Goal: Information Seeking & Learning: Learn about a topic

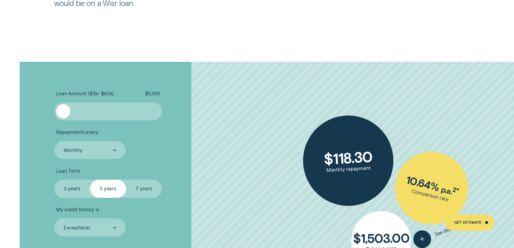
scroll to position [1186, 0]
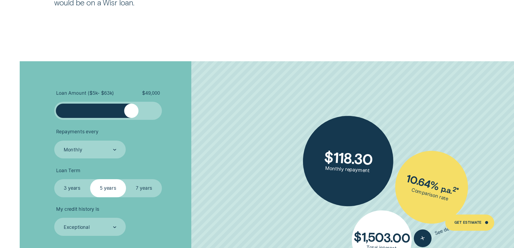
click at [132, 111] on div at bounding box center [108, 111] width 90 height 14
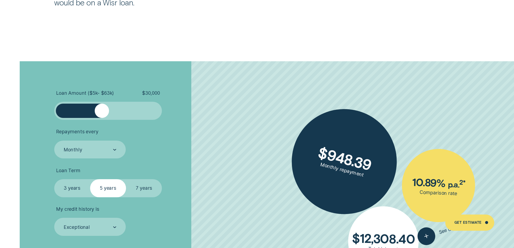
drag, startPoint x: 134, startPoint y: 111, endPoint x: 102, endPoint y: 111, distance: 31.3
click at [102, 111] on div at bounding box center [102, 111] width 14 height 14
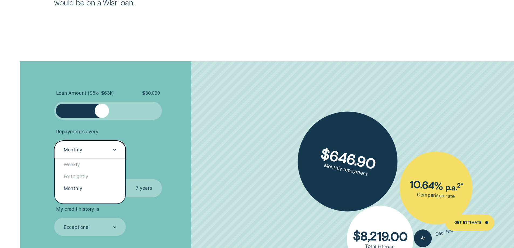
click at [105, 152] on div "Monthly" at bounding box center [89, 149] width 53 height 7
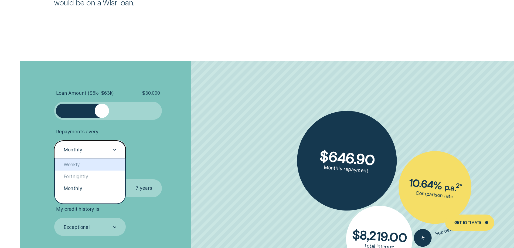
drag, startPoint x: 96, startPoint y: 164, endPoint x: 116, endPoint y: 169, distance: 20.5
click at [96, 164] on div "Weekly" at bounding box center [90, 164] width 71 height 12
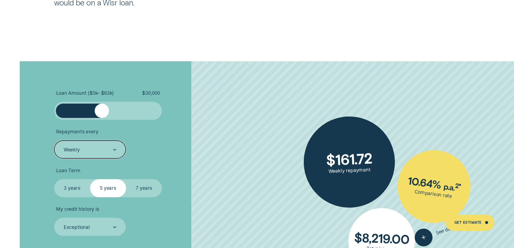
click at [144, 189] on label "7 years" at bounding box center [144, 188] width 36 height 18
click at [126, 179] on input "7 years" at bounding box center [126, 179] width 0 height 0
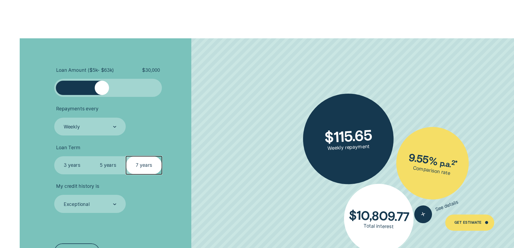
scroll to position [1240, 0]
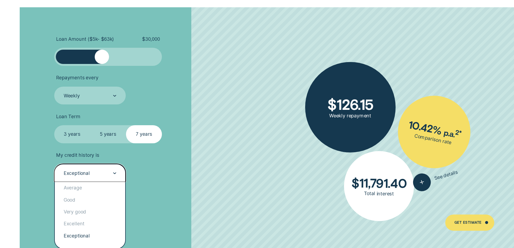
click at [109, 173] on div "Exceptional" at bounding box center [89, 173] width 53 height 7
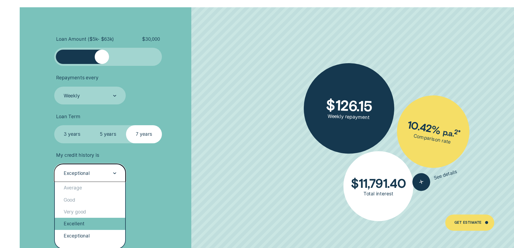
click at [101, 220] on div "Excellent" at bounding box center [90, 224] width 71 height 12
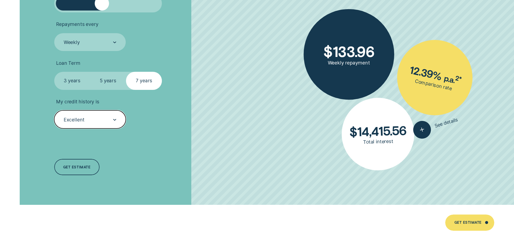
scroll to position [1294, 0]
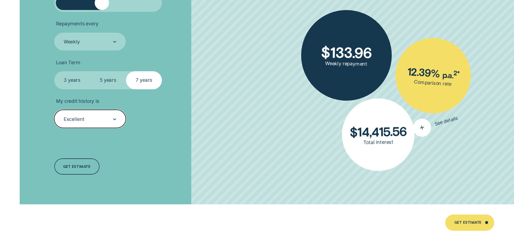
click at [428, 132] on div "button" at bounding box center [422, 128] width 22 height 22
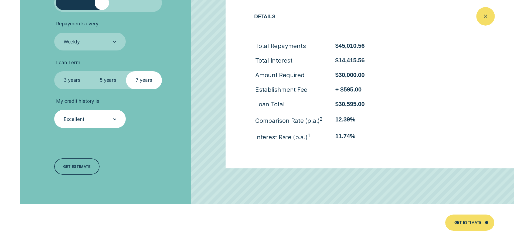
click at [483, 22] on div "Close loan details" at bounding box center [485, 16] width 18 height 18
